Goal: Use online tool/utility: Utilize a website feature to perform a specific function

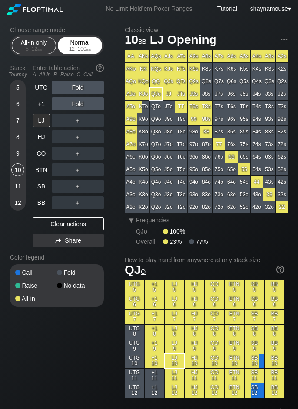
click at [59, 46] on div "Normal 12 – 100 bb" at bounding box center [80, 45] width 44 height 17
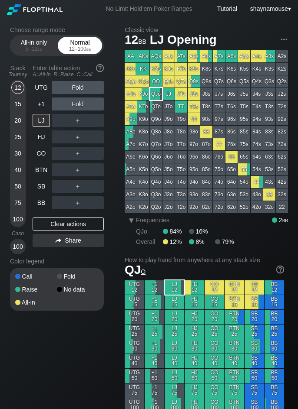
click at [62, 47] on div "12 – 100 bb" at bounding box center [80, 49] width 36 height 6
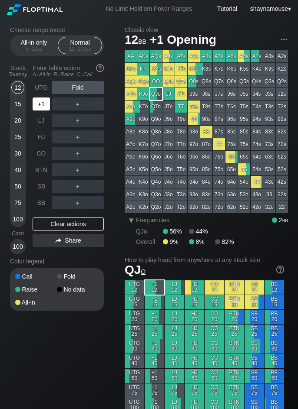
click at [44, 99] on div "+1" at bounding box center [41, 104] width 17 height 13
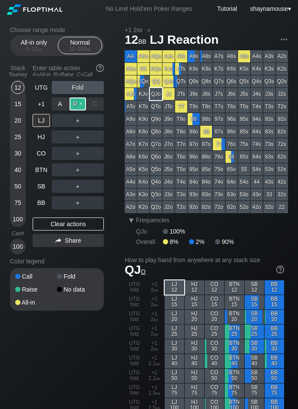
click at [74, 102] on div "R ✕" at bounding box center [77, 104] width 17 height 13
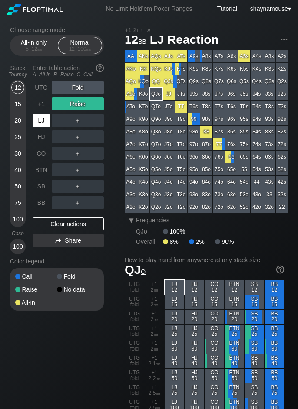
click at [43, 120] on div "LJ" at bounding box center [41, 120] width 17 height 13
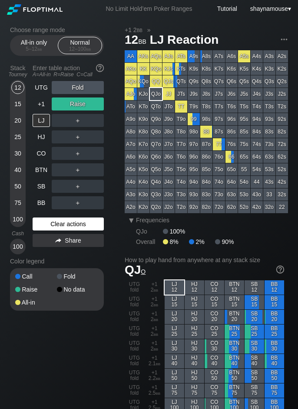
click at [89, 223] on div "Clear actions" at bounding box center [68, 224] width 71 height 13
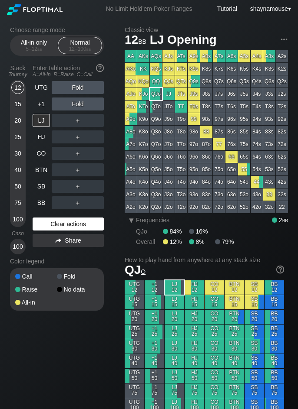
click at [88, 223] on div "Clear actions" at bounding box center [68, 224] width 71 height 13
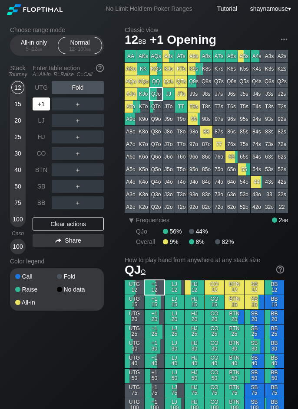
click at [40, 109] on div "+1" at bounding box center [41, 104] width 17 height 13
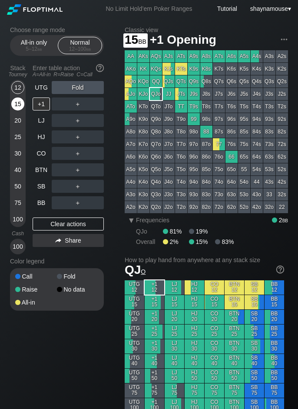
click at [19, 102] on div "15" at bounding box center [17, 104] width 13 height 13
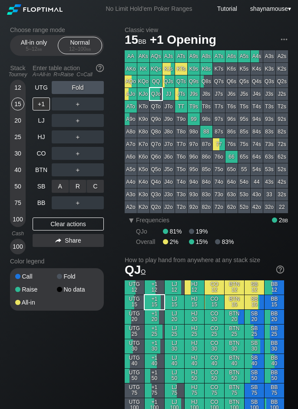
click at [81, 184] on div "R ✕" at bounding box center [77, 186] width 17 height 13
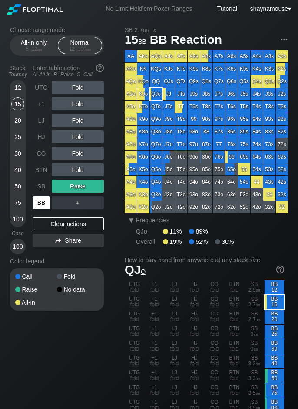
click at [37, 205] on div "BB" at bounding box center [41, 203] width 17 height 13
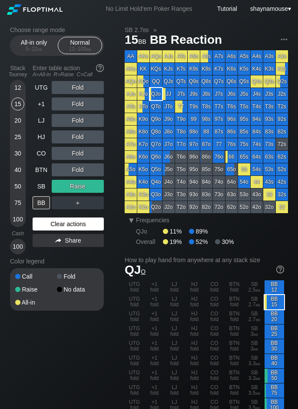
click at [80, 227] on div "Clear actions" at bounding box center [68, 224] width 71 height 13
click at [79, 227] on div "Clear actions" at bounding box center [68, 224] width 71 height 13
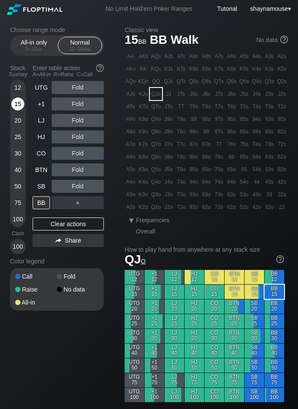
click at [20, 108] on div "15" at bounding box center [17, 104] width 13 height 13
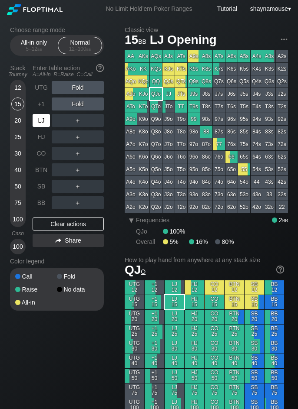
click at [38, 118] on div "LJ" at bounding box center [41, 120] width 17 height 13
click at [77, 120] on div "R ✕" at bounding box center [77, 120] width 17 height 13
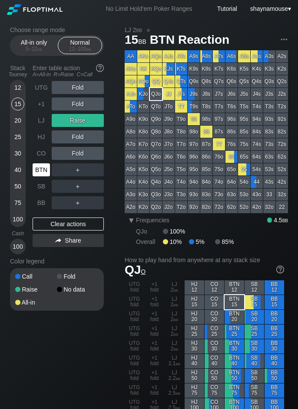
click at [44, 168] on div "BTN" at bounding box center [41, 170] width 17 height 13
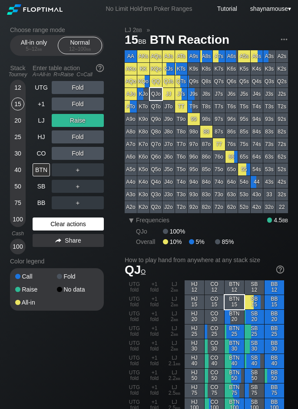
click at [72, 219] on div "Clear actions" at bounding box center [68, 224] width 71 height 13
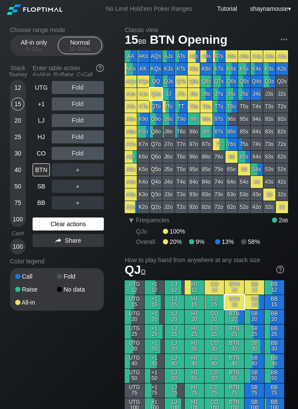
click at [72, 219] on div "Clear actions" at bounding box center [68, 224] width 71 height 13
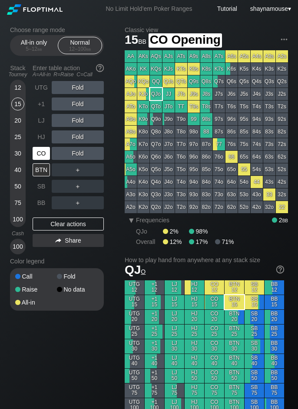
click at [44, 155] on div "CO" at bounding box center [41, 153] width 17 height 13
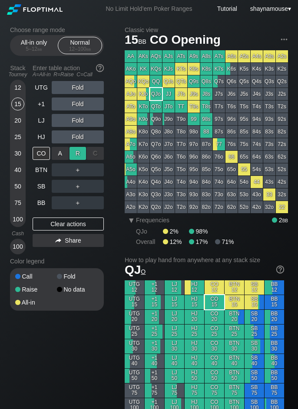
click at [75, 152] on div "R ✕" at bounding box center [77, 153] width 17 height 13
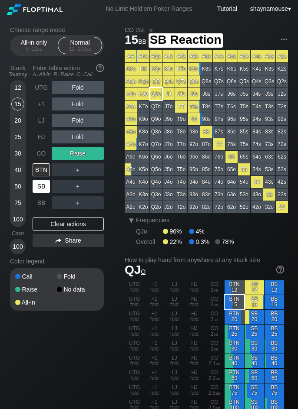
click at [37, 185] on div "SB" at bounding box center [41, 186] width 17 height 13
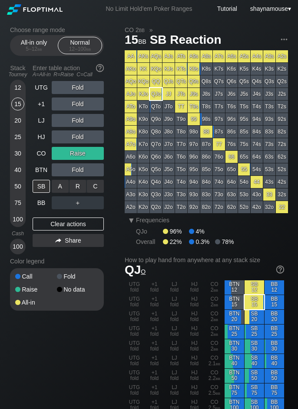
click at [56, 189] on div "A ✕" at bounding box center [60, 186] width 17 height 13
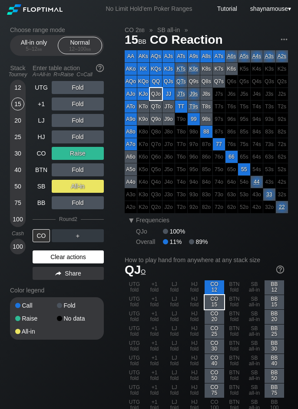
click at [89, 261] on div "Clear actions" at bounding box center [68, 257] width 71 height 13
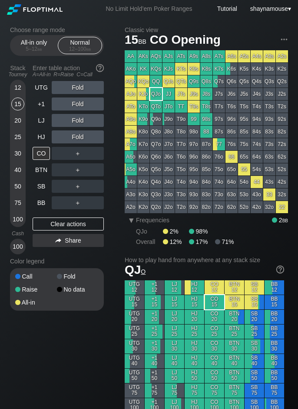
click at [88, 259] on div "Color legend" at bounding box center [57, 262] width 94 height 14
click at [33, 52] on div "All-in only 5 – 12 bb" at bounding box center [34, 45] width 40 height 16
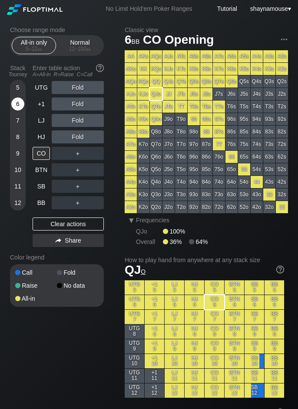
click at [17, 104] on div "6" at bounding box center [17, 104] width 13 height 13
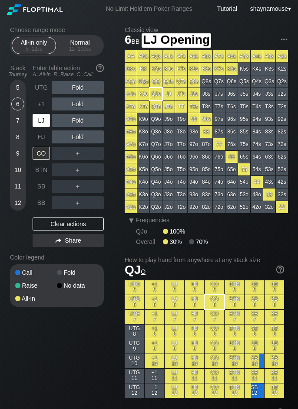
click at [39, 124] on div "LJ" at bounding box center [41, 120] width 17 height 13
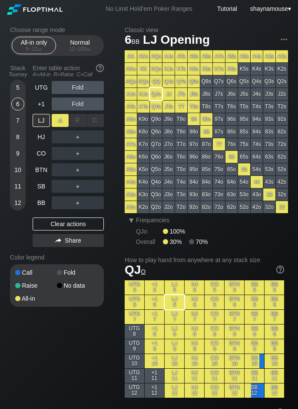
click at [60, 123] on div "A ✕" at bounding box center [60, 120] width 17 height 13
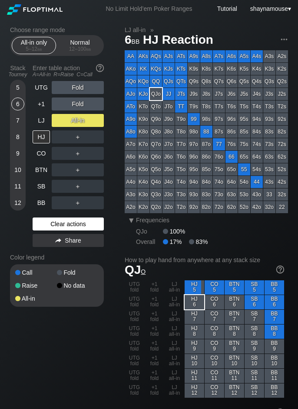
click at [62, 224] on div "Clear actions" at bounding box center [68, 224] width 71 height 13
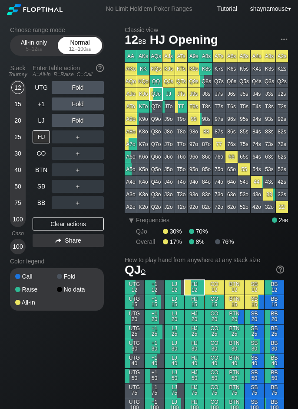
click at [81, 42] on div "Normal 12 – 100 bb" at bounding box center [80, 45] width 40 height 16
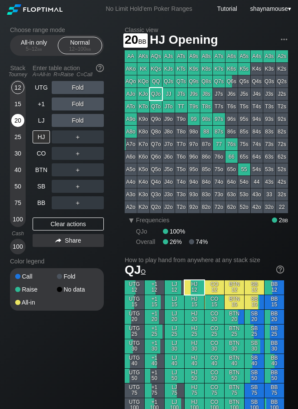
click at [17, 121] on div "20" at bounding box center [17, 120] width 13 height 13
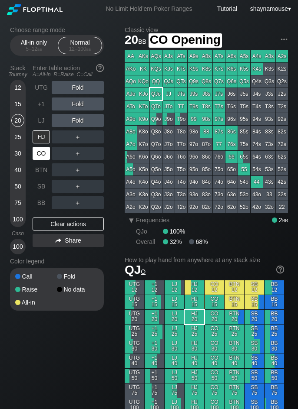
click at [42, 157] on div "CO" at bounding box center [41, 153] width 17 height 13
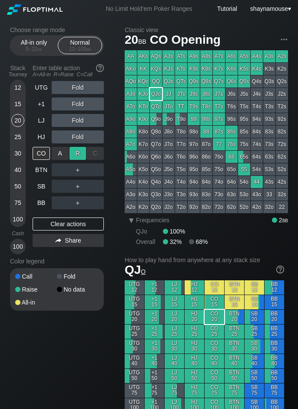
click at [76, 154] on div "R ✕" at bounding box center [77, 153] width 17 height 13
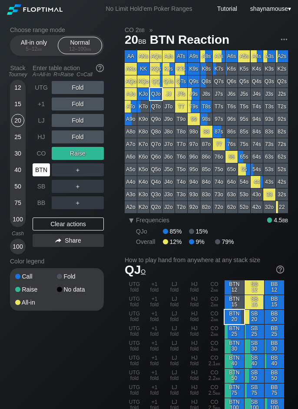
click at [36, 176] on div "BTN" at bounding box center [41, 170] width 17 height 13
click at [70, 155] on div "R ✕" at bounding box center [77, 153] width 17 height 13
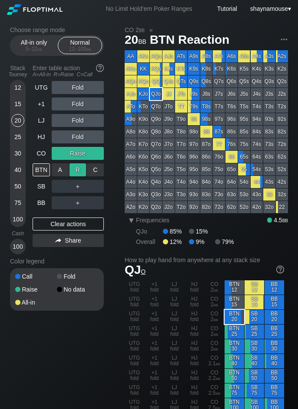
click at [74, 171] on div "R ✕" at bounding box center [77, 170] width 17 height 13
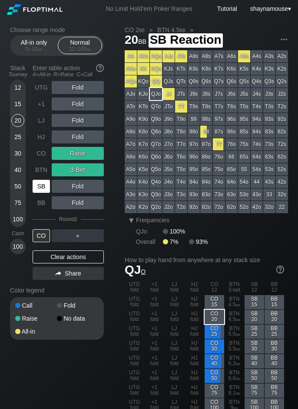
click at [44, 190] on div "SB" at bounding box center [41, 186] width 17 height 13
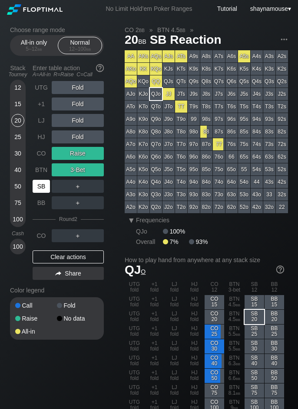
click at [44, 190] on div "SB" at bounding box center [41, 186] width 17 height 13
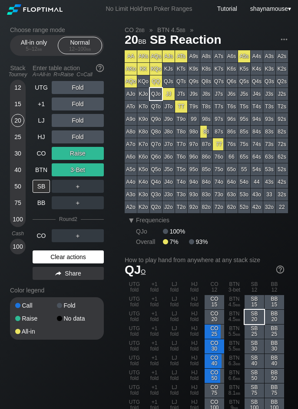
click at [56, 260] on div "Clear actions" at bounding box center [68, 257] width 71 height 13
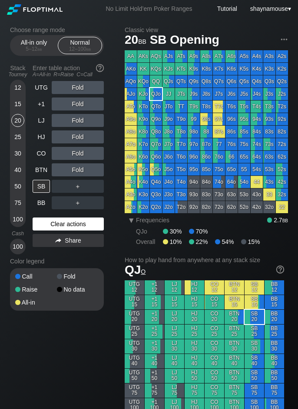
click at [56, 260] on div "Color legend" at bounding box center [57, 262] width 94 height 14
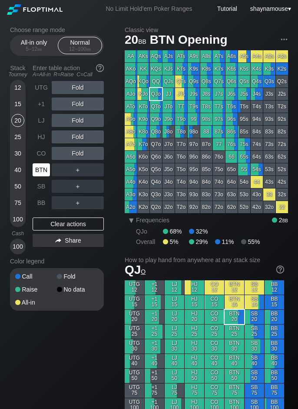
click at [43, 168] on div "BTN" at bounding box center [41, 170] width 17 height 13
click at [42, 119] on div "LJ" at bounding box center [41, 120] width 17 height 13
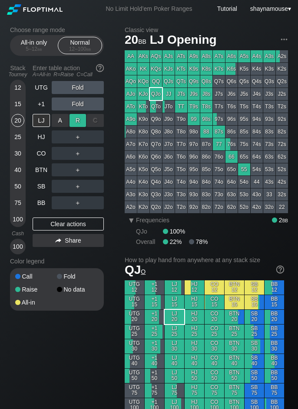
click at [77, 122] on div "R ✕" at bounding box center [77, 120] width 17 height 13
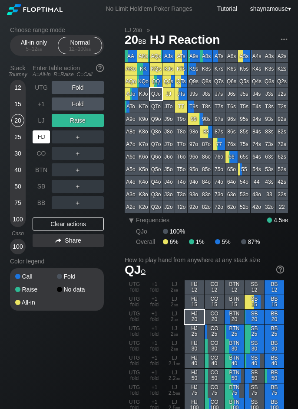
click at [41, 140] on div "HJ" at bounding box center [41, 137] width 17 height 13
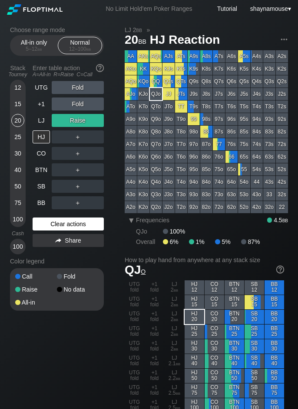
click at [93, 223] on div "Clear actions" at bounding box center [68, 224] width 71 height 13
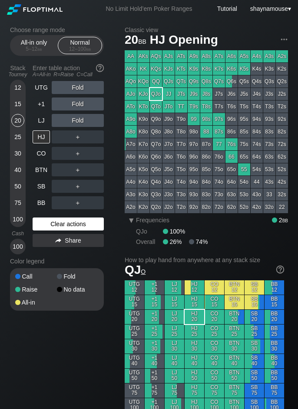
click at [93, 223] on div "Clear actions" at bounding box center [68, 224] width 71 height 13
click at [14, 88] on div "12" at bounding box center [17, 87] width 13 height 13
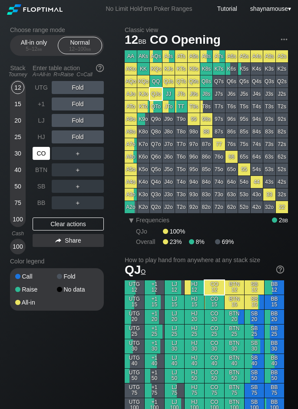
click at [49, 156] on div "CO" at bounding box center [41, 153] width 17 height 13
click at [75, 154] on div "R ✕" at bounding box center [77, 153] width 17 height 13
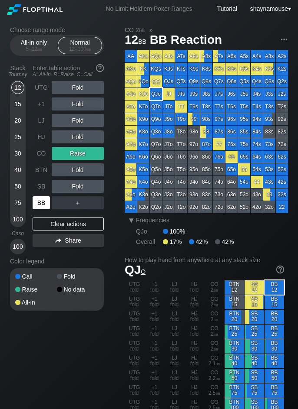
click at [44, 205] on div "BB" at bounding box center [41, 203] width 17 height 13
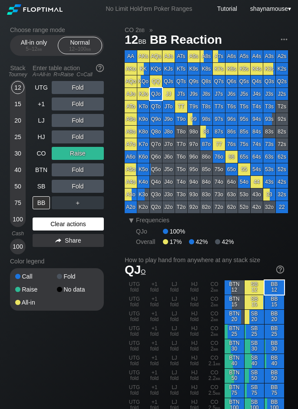
click at [94, 230] on div "Clear actions" at bounding box center [68, 224] width 71 height 13
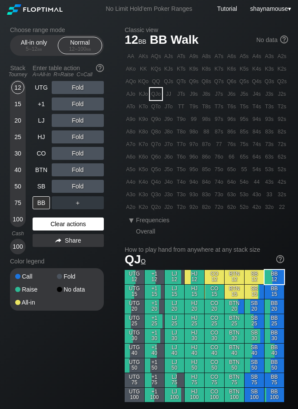
click at [92, 229] on div "Clear actions" at bounding box center [68, 224] width 71 height 13
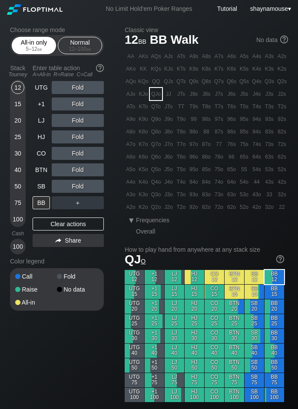
click at [42, 41] on div "All-in only 5 – 12 bb" at bounding box center [34, 45] width 40 height 16
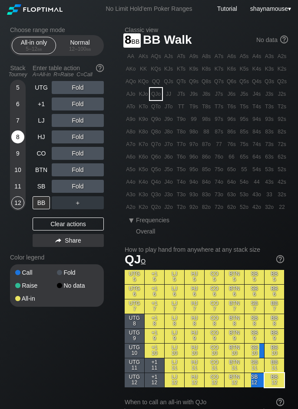
click at [17, 136] on div "8" at bounding box center [17, 137] width 13 height 13
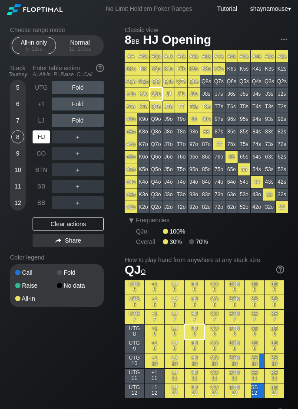
click at [44, 141] on div "HJ" at bounding box center [41, 137] width 17 height 13
click at [60, 138] on div "A ✕" at bounding box center [60, 137] width 17 height 13
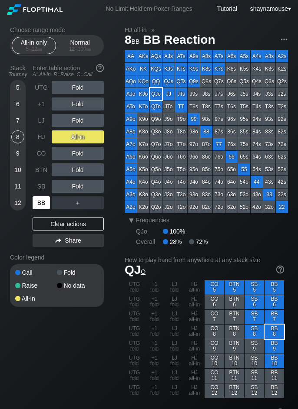
click at [43, 201] on div "BB" at bounding box center [41, 203] width 17 height 13
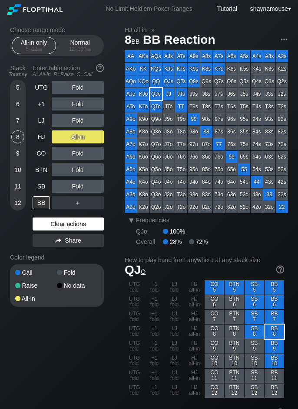
click at [68, 223] on div "Clear actions" at bounding box center [68, 224] width 71 height 13
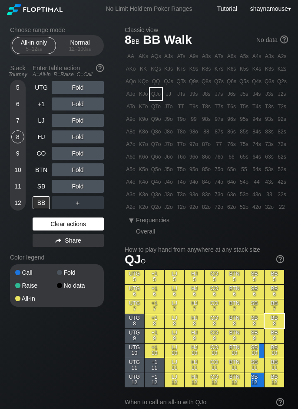
click at [68, 223] on div "Clear actions" at bounding box center [68, 224] width 71 height 13
click at [78, 36] on div "All-in only 5 – 12 bb Normal 12 – 100 bb" at bounding box center [57, 45] width 94 height 21
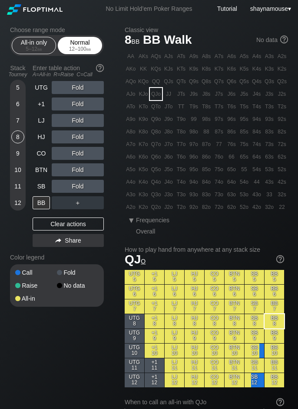
click at [76, 41] on div "Normal 12 – 100 bb" at bounding box center [80, 45] width 40 height 16
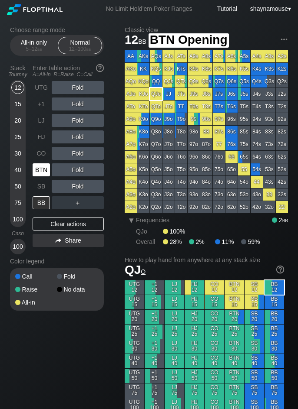
click at [38, 169] on div "BTN" at bounding box center [41, 170] width 17 height 13
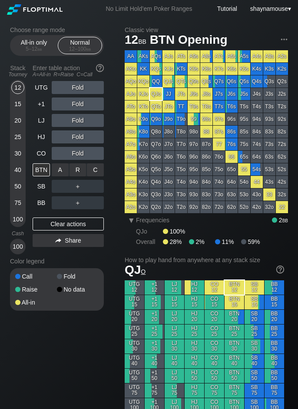
click at [56, 173] on div "A ✕" at bounding box center [60, 170] width 17 height 13
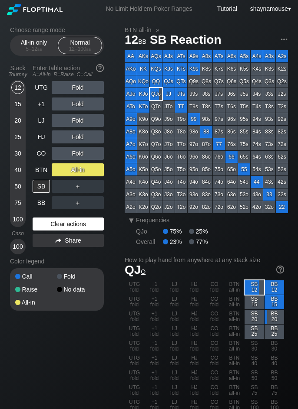
click at [51, 223] on div "Clear actions" at bounding box center [68, 224] width 71 height 13
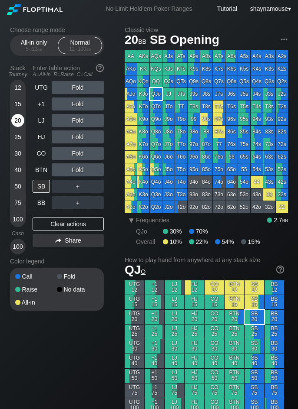
click at [16, 121] on div "20" at bounding box center [17, 120] width 13 height 13
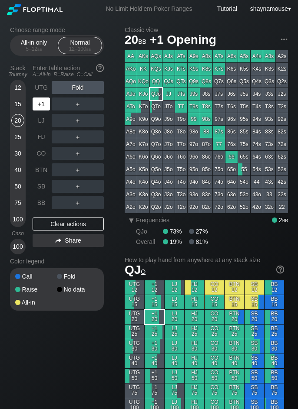
click at [39, 105] on div "+1" at bounding box center [41, 104] width 17 height 13
click at [77, 105] on div "R ✕" at bounding box center [77, 104] width 17 height 13
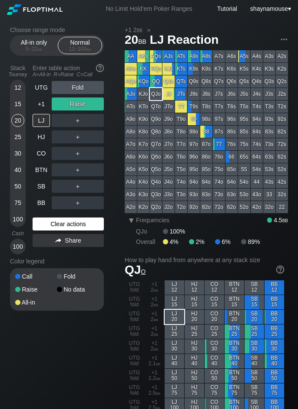
click at [94, 225] on div "Clear actions" at bounding box center [68, 224] width 71 height 13
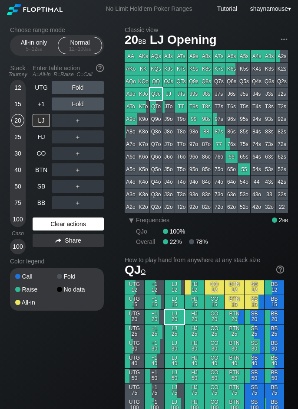
click at [94, 225] on div "Clear actions" at bounding box center [68, 224] width 71 height 13
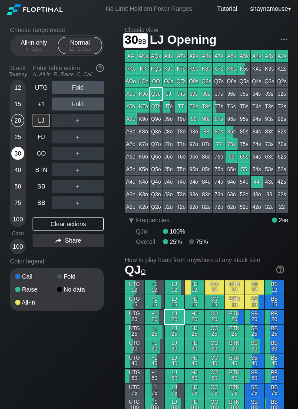
click at [20, 153] on div "30" at bounding box center [17, 153] width 13 height 13
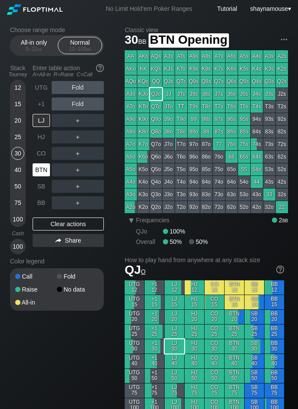
click at [37, 171] on div "BTN" at bounding box center [41, 170] width 17 height 13
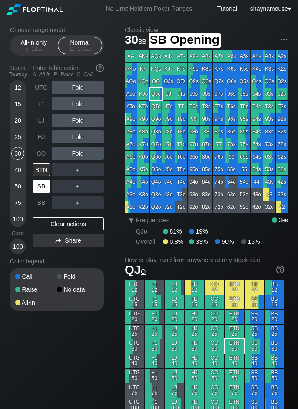
click at [47, 185] on div "SB" at bounding box center [41, 186] width 17 height 13
